Goal: Task Accomplishment & Management: Manage account settings

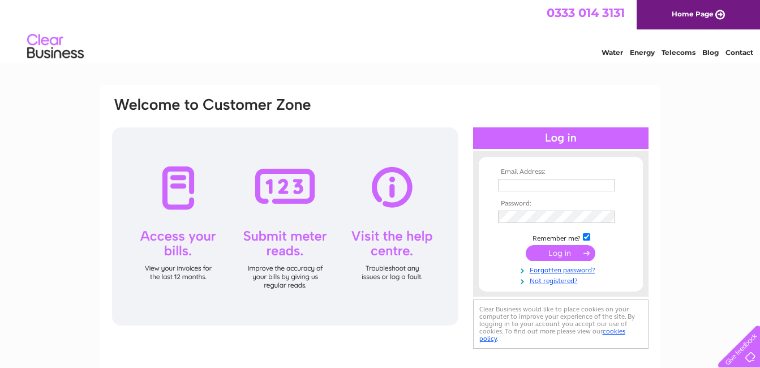
click at [567, 186] on input "text" at bounding box center [556, 185] width 117 height 12
paste input "Invoice.scanning@hays.com"
type input "Invoice.scanning@hays.com"
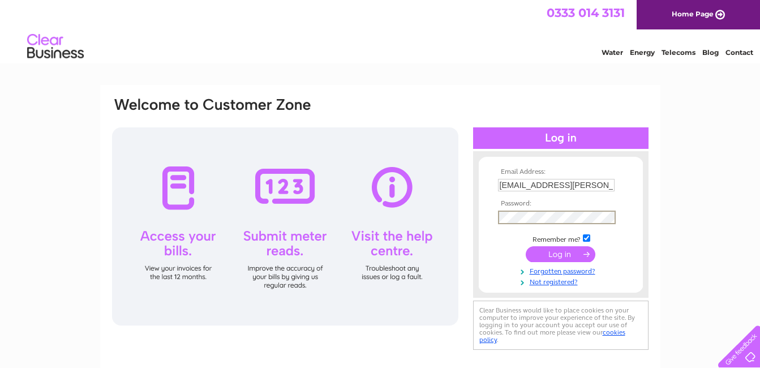
click at [550, 248] on input "submit" at bounding box center [561, 254] width 70 height 16
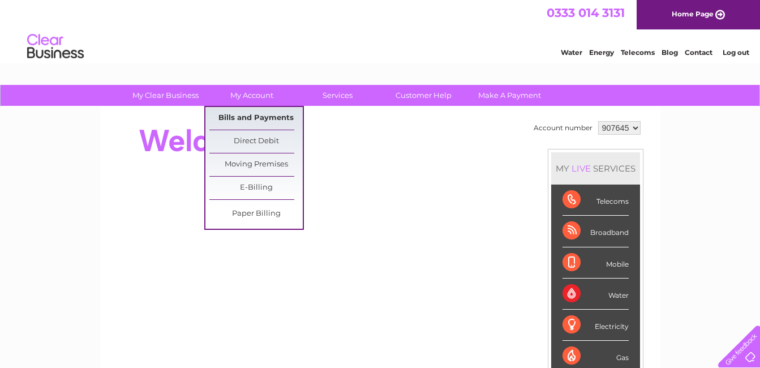
click at [241, 110] on link "Bills and Payments" at bounding box center [255, 118] width 93 height 23
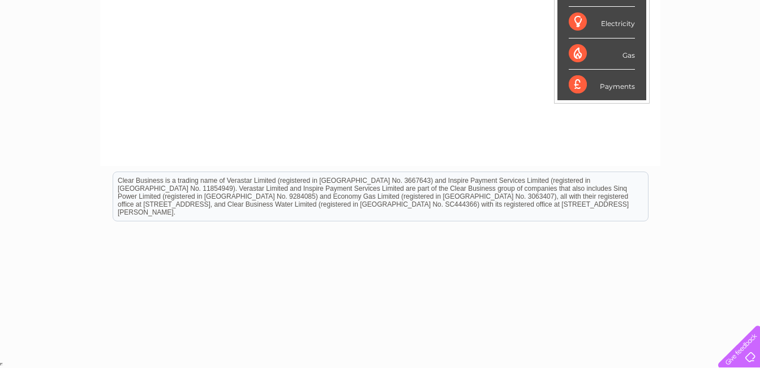
scroll to position [33, 0]
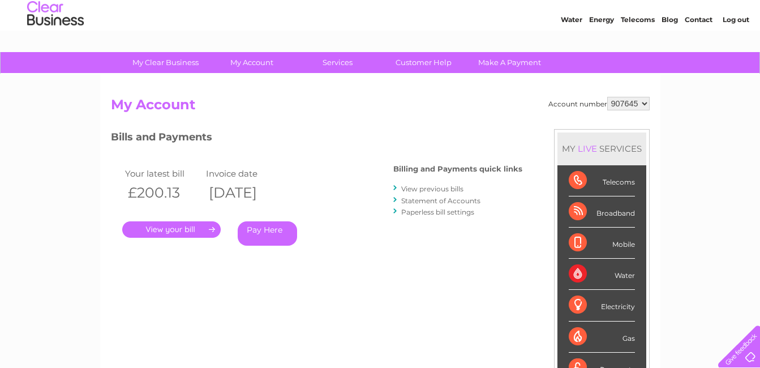
click at [355, 284] on div "Account number 907645 918982 938053 My Account MY LIVE SERVICES Telecoms Broadb…" at bounding box center [380, 267] width 539 height 341
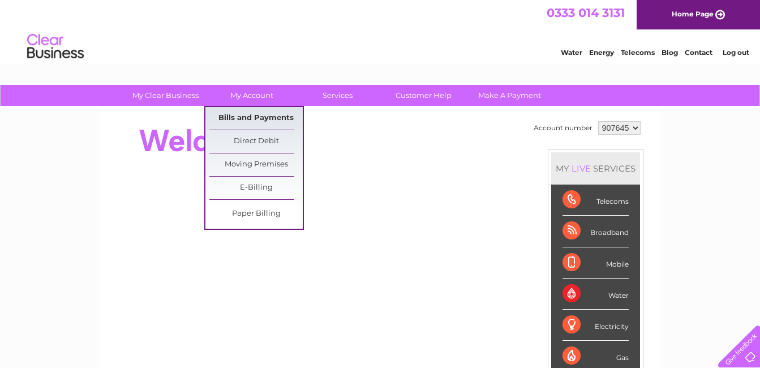
click at [245, 116] on link "Bills and Payments" at bounding box center [255, 118] width 93 height 23
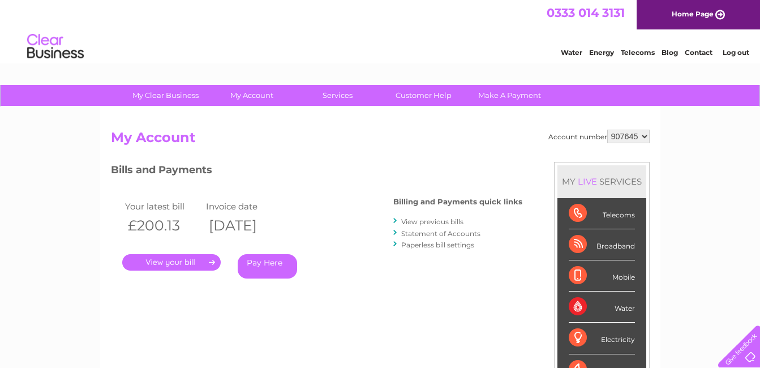
click at [359, 150] on h2 "My Account" at bounding box center [380, 140] width 539 height 21
click at [643, 135] on select "907645 918982 938053" at bounding box center [628, 137] width 42 height 14
select select "918982"
click at [607, 130] on select "907645 918982 938053" at bounding box center [628, 137] width 42 height 14
click at [645, 131] on select "907645 918982 938053" at bounding box center [628, 137] width 42 height 14
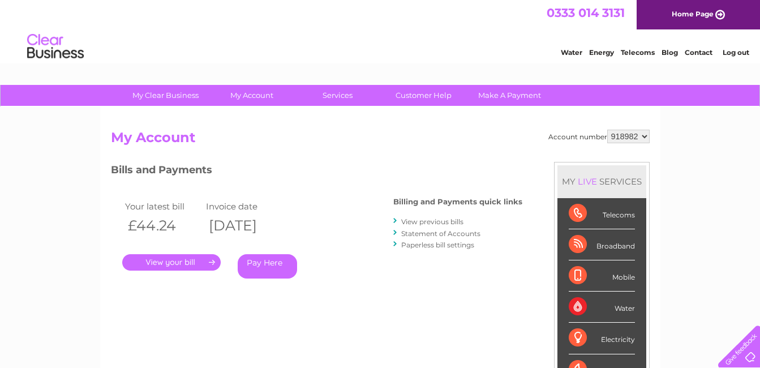
select select "938053"
click at [607, 130] on select "907645 918982 938053" at bounding box center [628, 137] width 42 height 14
click at [620, 134] on select "907645 918982 938053" at bounding box center [628, 137] width 42 height 14
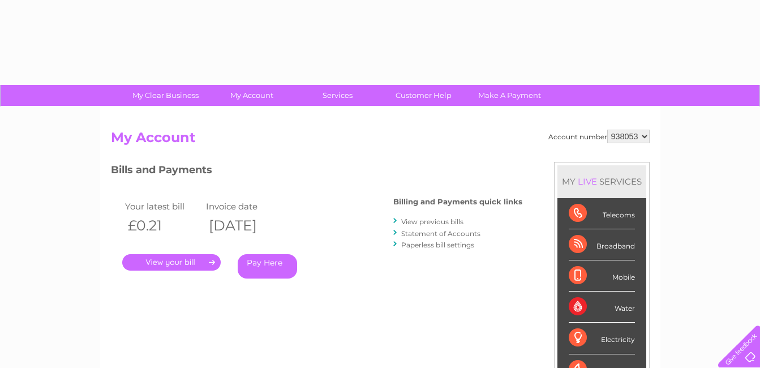
drag, startPoint x: 0, startPoint y: 0, endPoint x: 620, endPoint y: 134, distance: 634.3
click at [620, 134] on select "907645 918982 938053" at bounding box center [628, 137] width 42 height 14
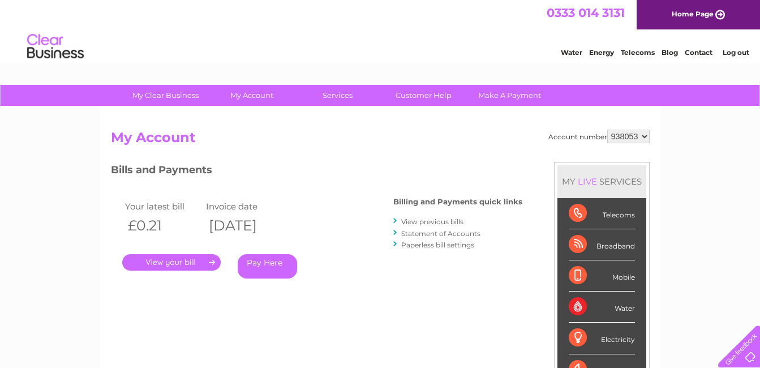
click at [620, 134] on select "907645 918982 938053" at bounding box center [628, 137] width 42 height 14
click at [346, 154] on div "Account number 907645 918982 938053 My Account MY LIVE SERVICES Telecoms Broadb…" at bounding box center [380, 300] width 539 height 341
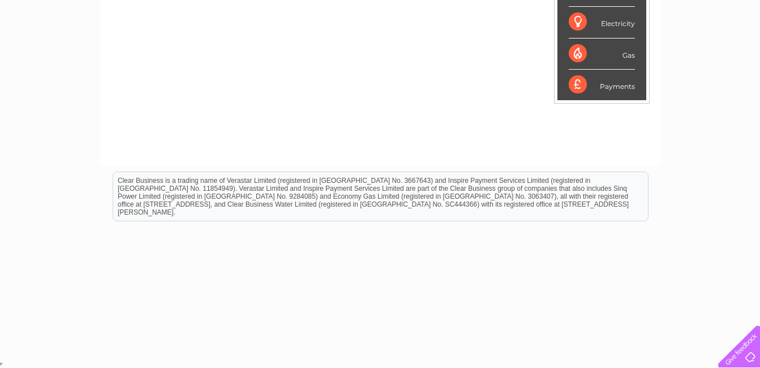
scroll to position [146, 0]
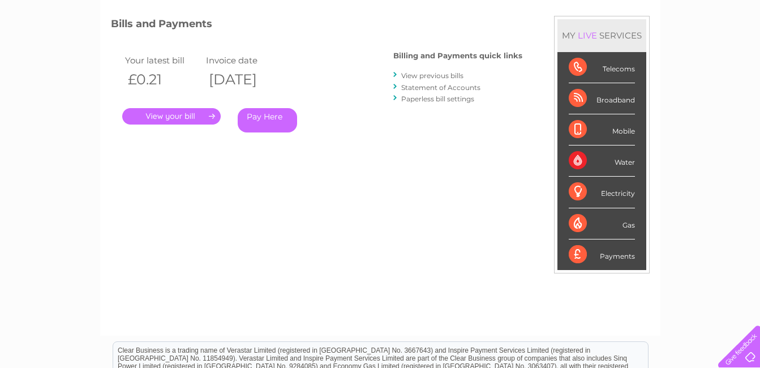
click at [450, 137] on div "Bills and Payments Billing and Payments quick links View previous bills Stateme…" at bounding box center [316, 82] width 411 height 133
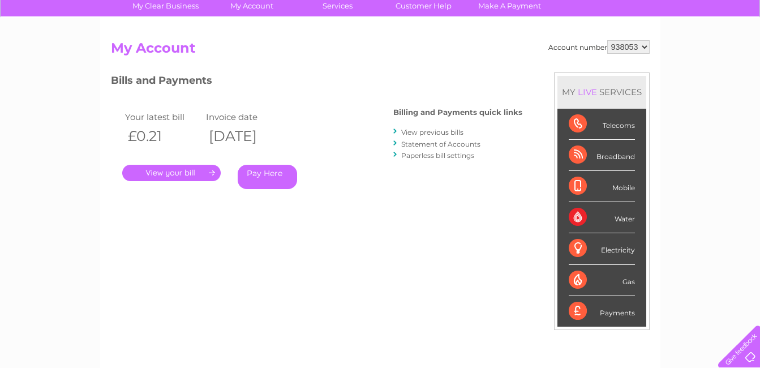
scroll to position [0, 0]
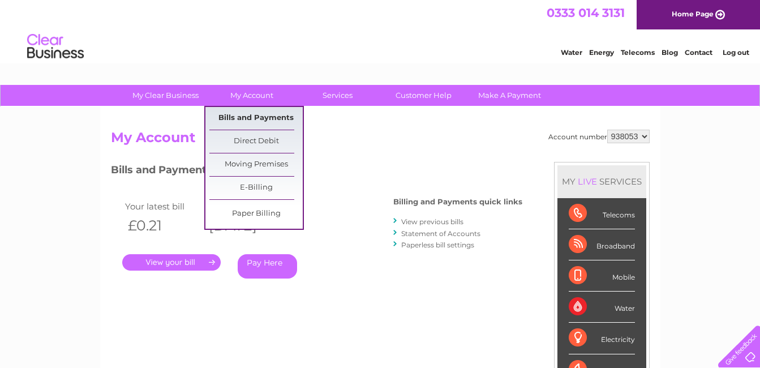
click at [249, 114] on link "Bills and Payments" at bounding box center [255, 118] width 93 height 23
click at [245, 118] on link "Bills and Payments" at bounding box center [255, 118] width 93 height 23
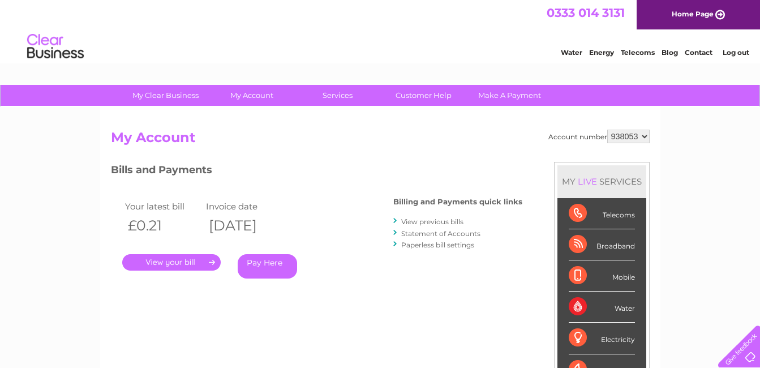
click at [166, 261] on link "." at bounding box center [171, 262] width 98 height 16
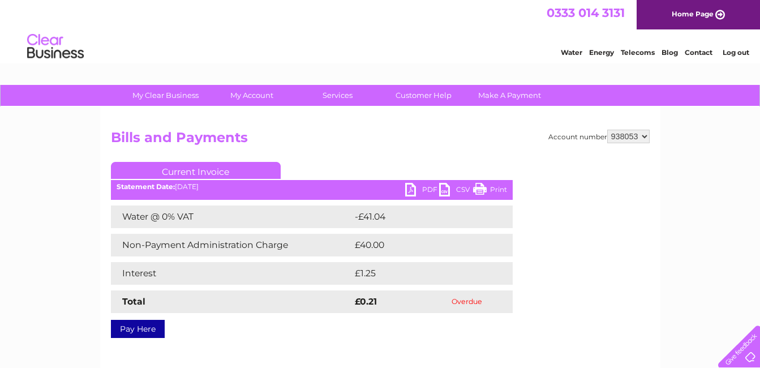
scroll to position [57, 0]
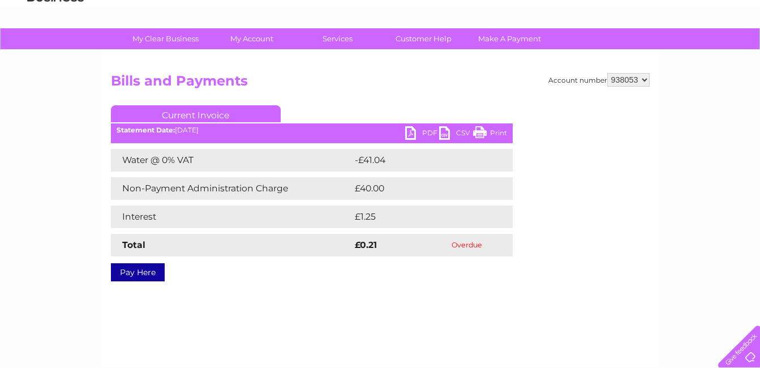
click at [423, 134] on link "PDF" at bounding box center [422, 134] width 34 height 16
click at [644, 78] on select "907645 918982 938053" at bounding box center [628, 80] width 42 height 14
select select "918982"
click at [607, 73] on select "907645 918982 938053" at bounding box center [628, 80] width 42 height 14
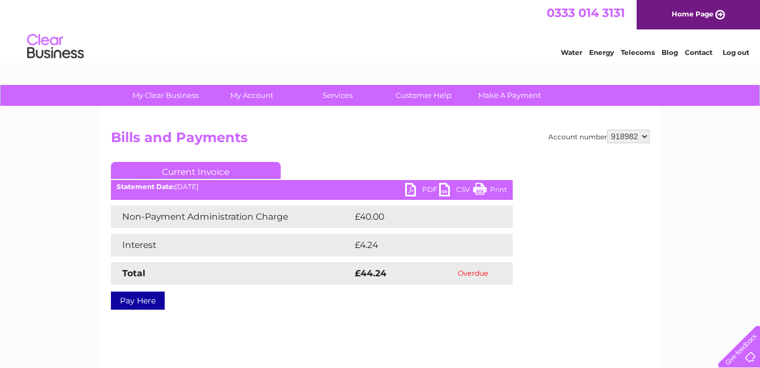
click at [389, 145] on h2 "Bills and Payments" at bounding box center [380, 140] width 539 height 21
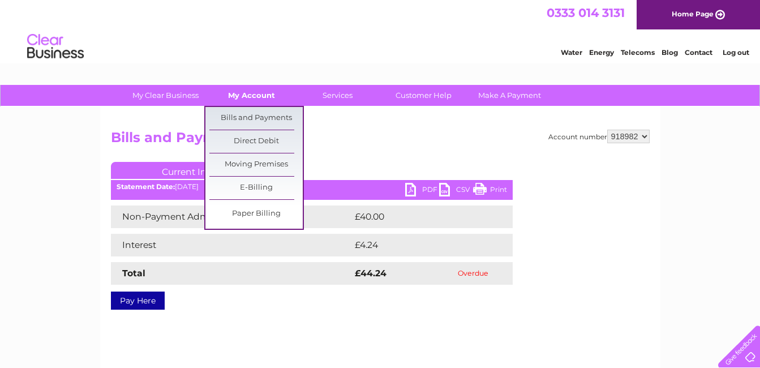
click at [237, 94] on link "My Account" at bounding box center [251, 95] width 93 height 21
click at [255, 121] on link "Bills and Payments" at bounding box center [255, 118] width 93 height 23
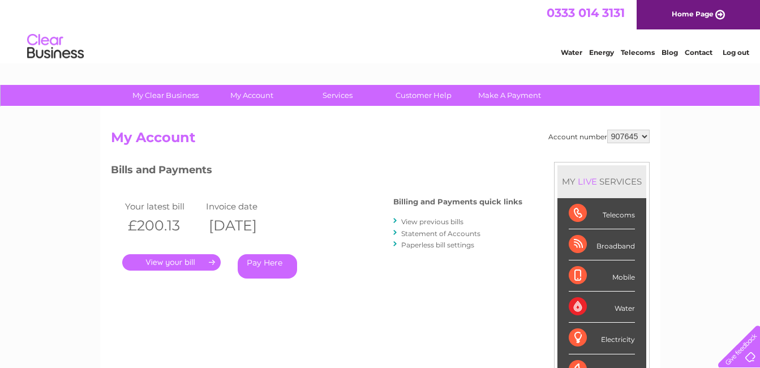
click at [647, 136] on select "907645 918982 938053" at bounding box center [628, 137] width 42 height 14
select select "938053"
click at [607, 130] on select "907645 918982 938053" at bounding box center [628, 137] width 42 height 14
click at [641, 136] on select "907645 918982 938053" at bounding box center [628, 137] width 42 height 14
select select "918982"
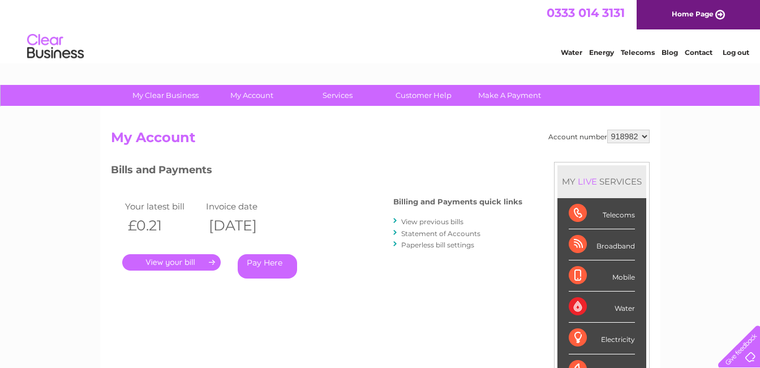
click at [607, 130] on select "907645 918982 938053" at bounding box center [628, 137] width 42 height 14
click at [642, 134] on select "907645 918982 938053" at bounding box center [628, 137] width 42 height 14
select select "907645"
click at [607, 130] on select "907645 918982 938053" at bounding box center [628, 137] width 42 height 14
